Goal: Check status: Check status

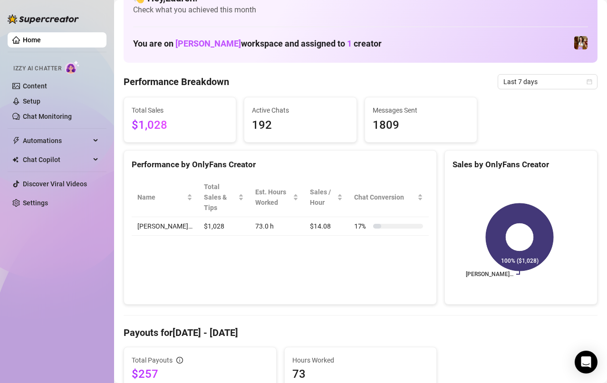
scroll to position [6, 0]
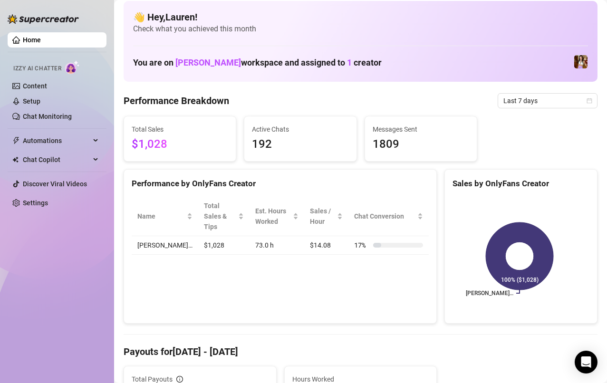
click at [553, 97] on span "Last 7 days" at bounding box center [547, 101] width 88 height 14
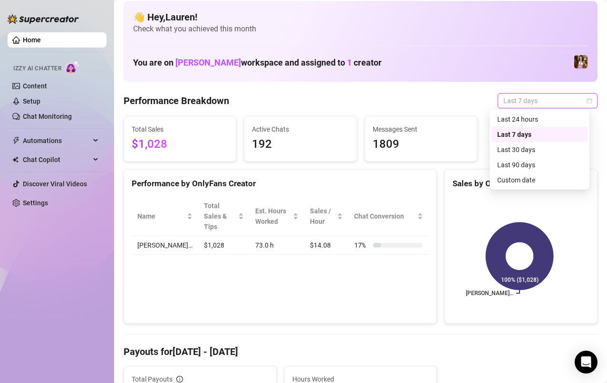
click at [552, 116] on div "Last 24 hours" at bounding box center [539, 119] width 85 height 10
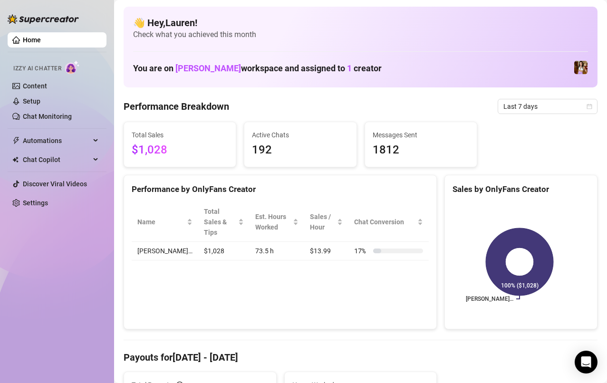
click at [566, 107] on span "Last 7 days" at bounding box center [547, 106] width 88 height 14
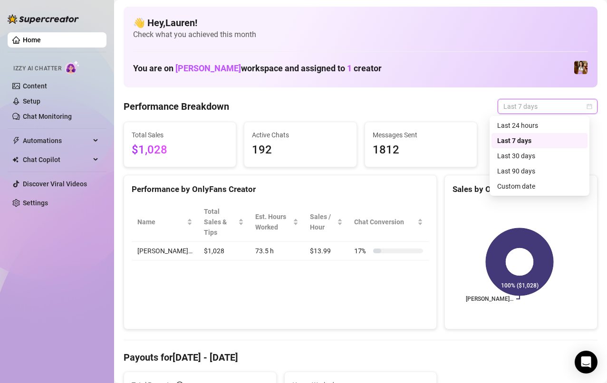
click at [548, 193] on div "Custom date" at bounding box center [540, 186] width 96 height 15
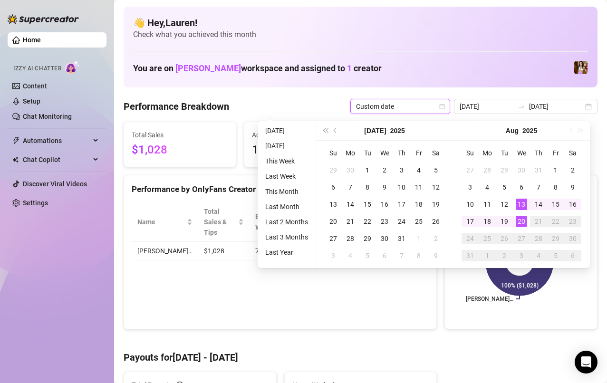
click at [576, 211] on td "16" at bounding box center [572, 204] width 17 height 17
type input "2025-08-16"
click at [523, 221] on div "20" at bounding box center [521, 221] width 11 height 11
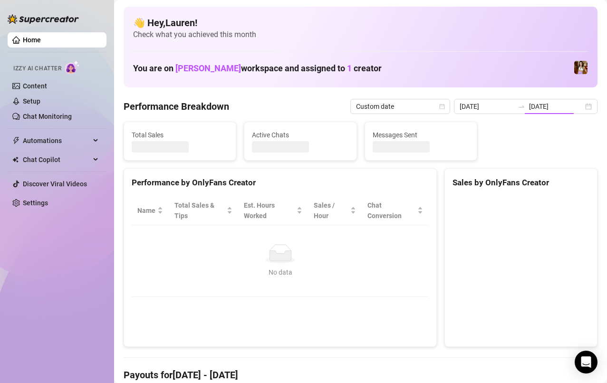
type input "2025-08-16"
